Goal: Find specific page/section: Find specific page/section

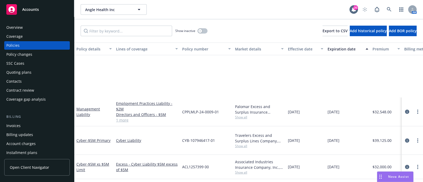
scroll to position [70, 0]
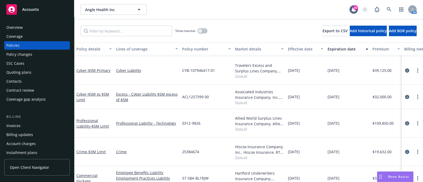
click at [395, 10] on div "AM" at bounding box center [388, 9] width 57 height 11
click at [392, 10] on link at bounding box center [389, 9] width 11 height 11
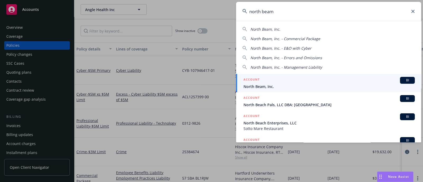
type input "north beam"
click at [261, 80] on div "ACCOUNT BI" at bounding box center [329, 80] width 171 height 7
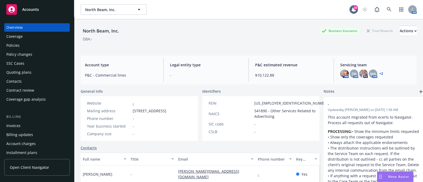
click at [45, 44] on div "Policies" at bounding box center [36, 45] width 61 height 8
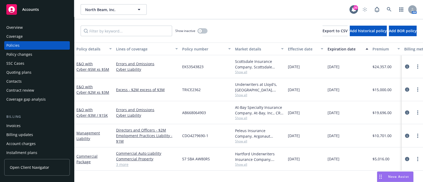
click at [240, 141] on span "Show all" at bounding box center [259, 141] width 49 height 4
